Goal: Find contact information: Find contact information

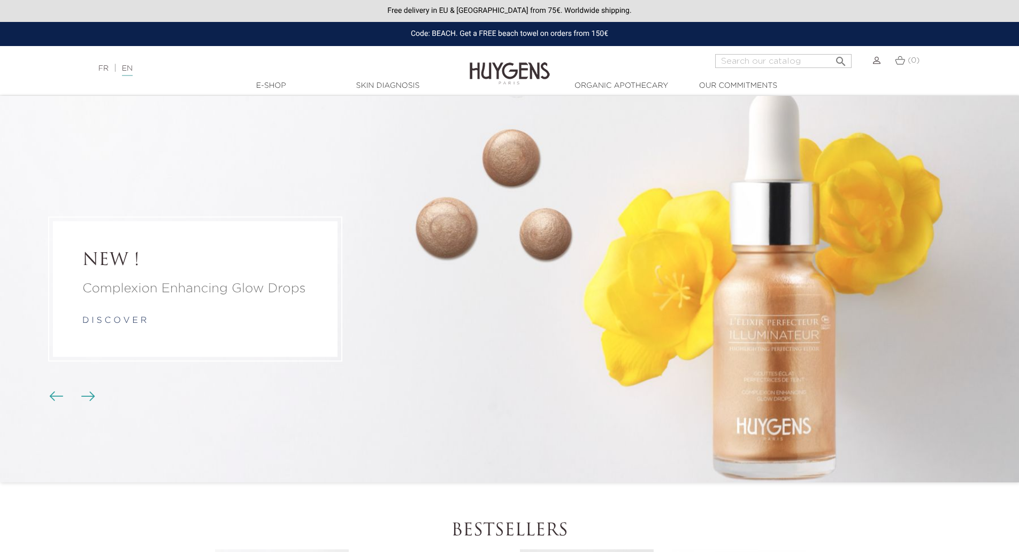
click at [930, 551] on div at bounding box center [509, 552] width 1019 height 0
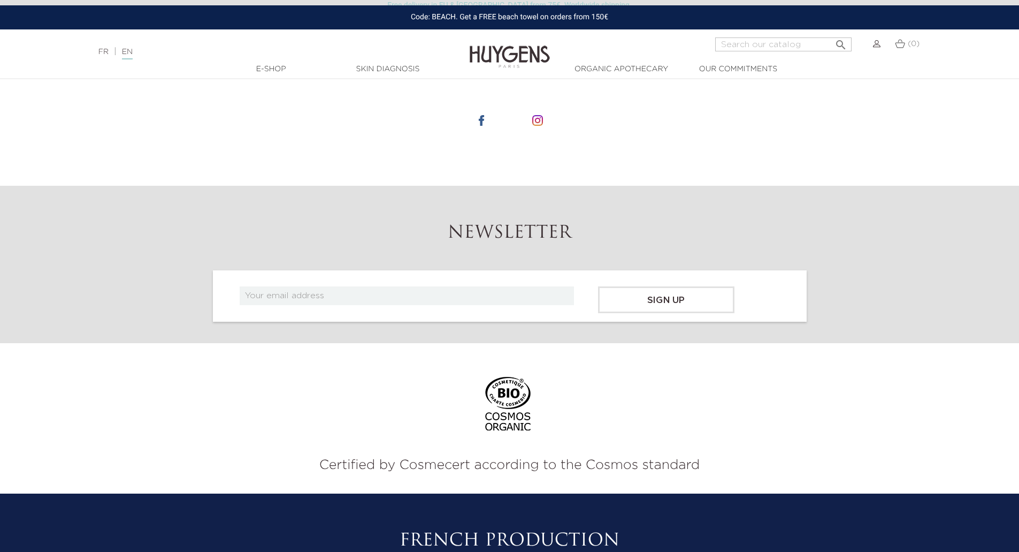
scroll to position [4454, 0]
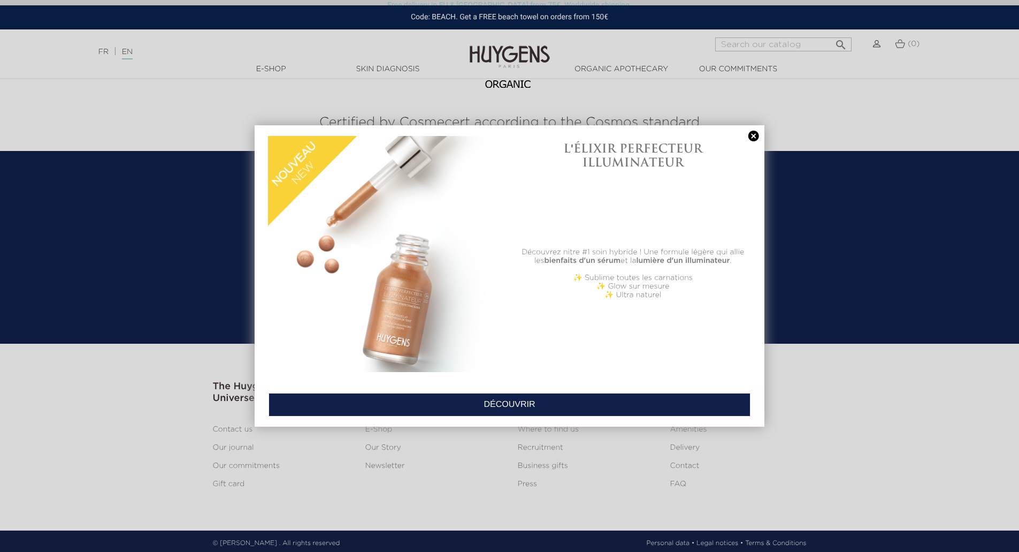
click at [230, 425] on div at bounding box center [509, 276] width 1019 height 552
click at [751, 137] on link at bounding box center [754, 136] width 15 height 11
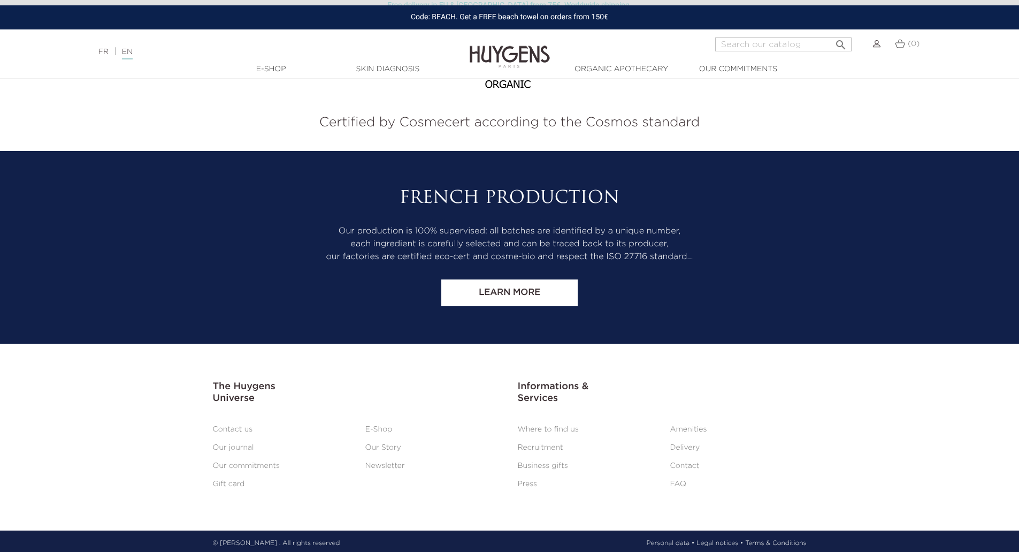
click at [243, 429] on link "Contact us" at bounding box center [233, 428] width 40 height 7
click at [232, 427] on link "Contact us" at bounding box center [233, 428] width 40 height 7
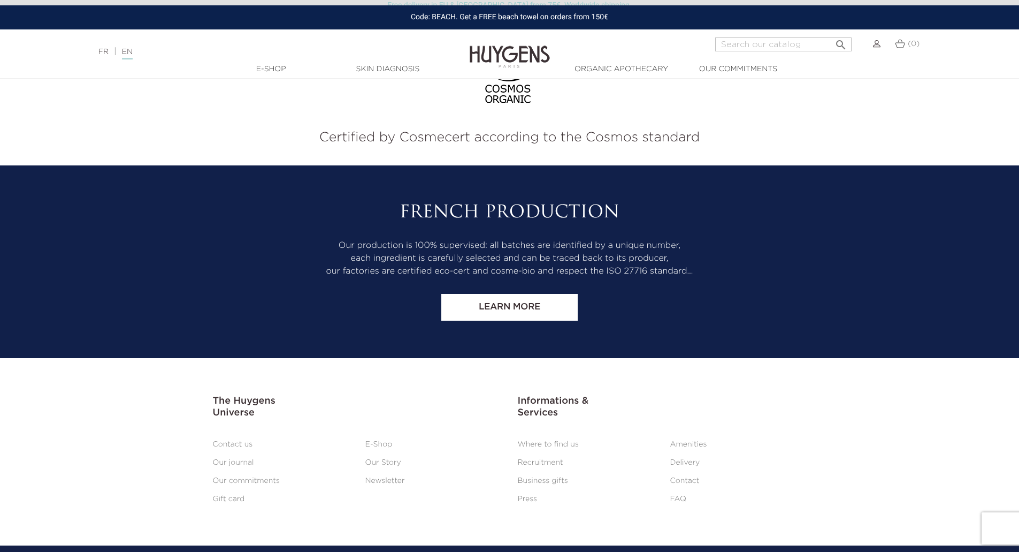
scroll to position [827, 0]
